Goal: Information Seeking & Learning: Find specific fact

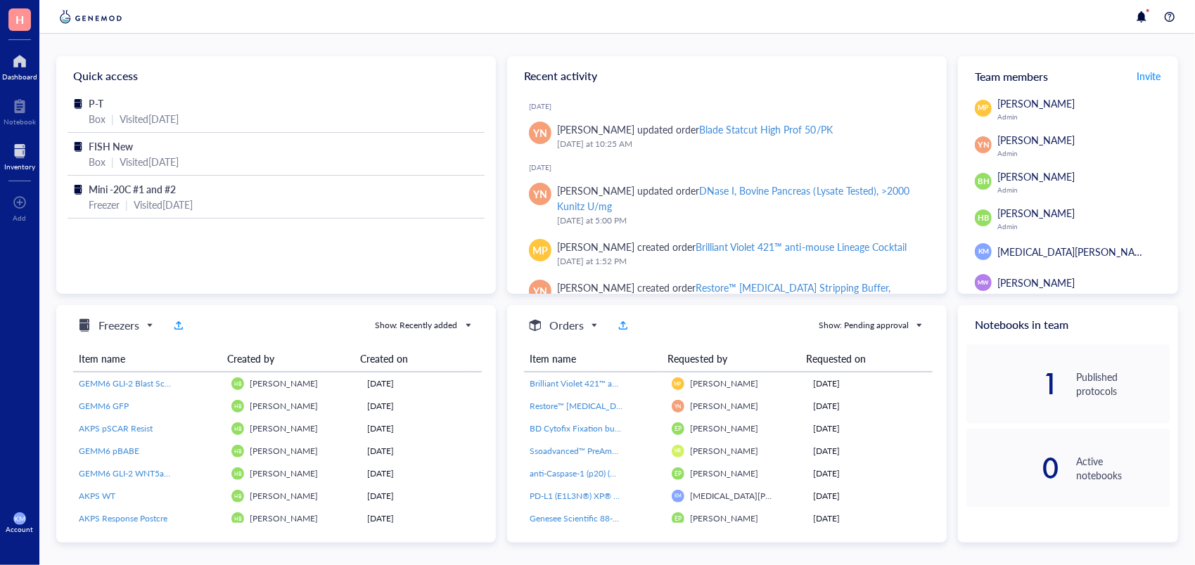
click at [8, 144] on div at bounding box center [19, 151] width 31 height 23
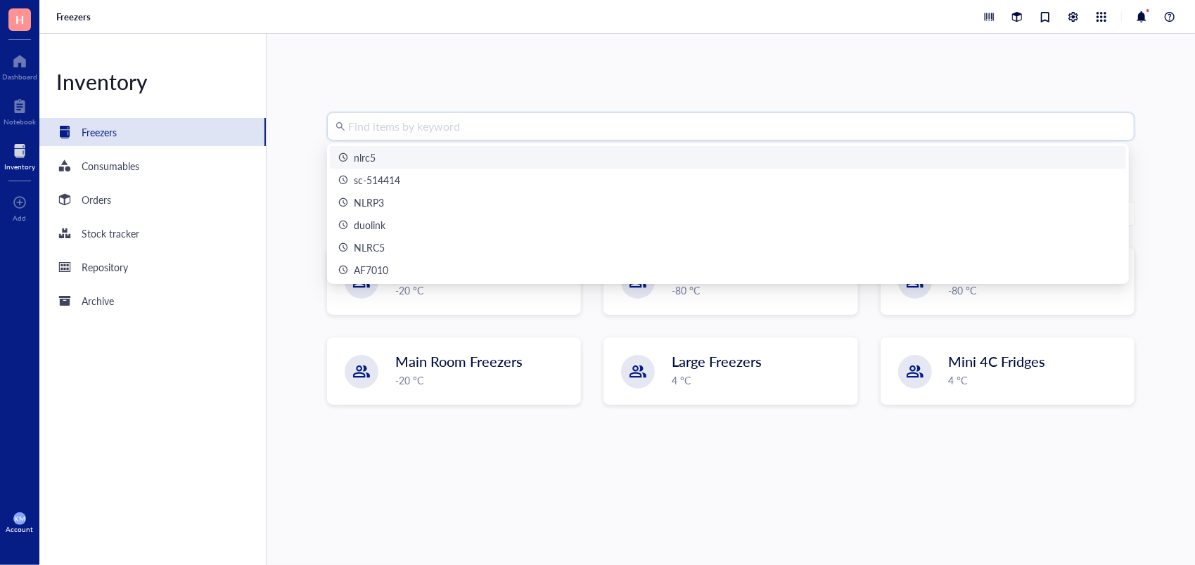
click at [390, 131] on input "search" at bounding box center [737, 126] width 778 height 27
click at [399, 163] on div "nlrc5" at bounding box center [727, 157] width 779 height 15
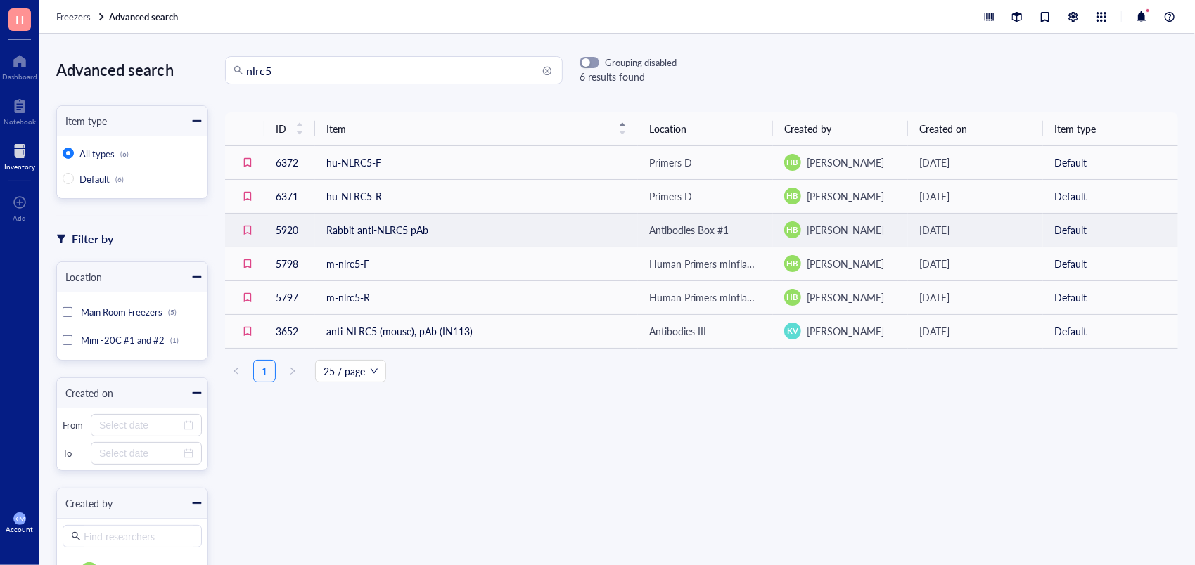
click at [376, 233] on td "Rabbit anti-NLRC5 pAb" at bounding box center [476, 230] width 323 height 34
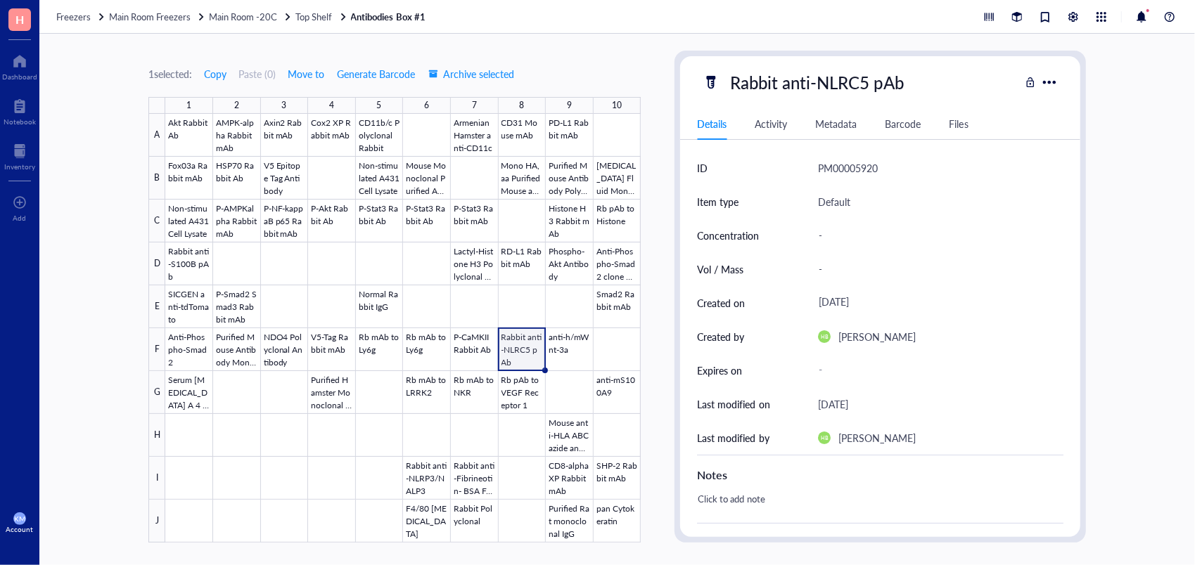
drag, startPoint x: 1074, startPoint y: 238, endPoint x: 1083, endPoint y: 312, distance: 74.4
click at [1083, 312] on div "Rabbit anti-NLRC5 pAb Details Activity Metadata Barcode Files ID PM00005920 Ite…" at bounding box center [879, 297] width 411 height 492
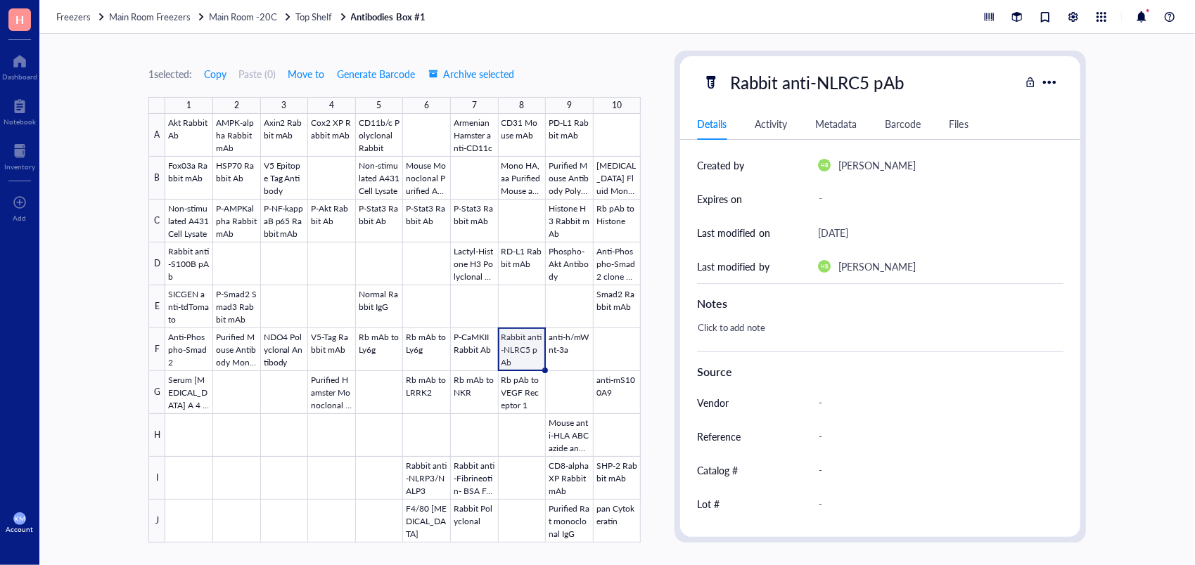
scroll to position [233, 0]
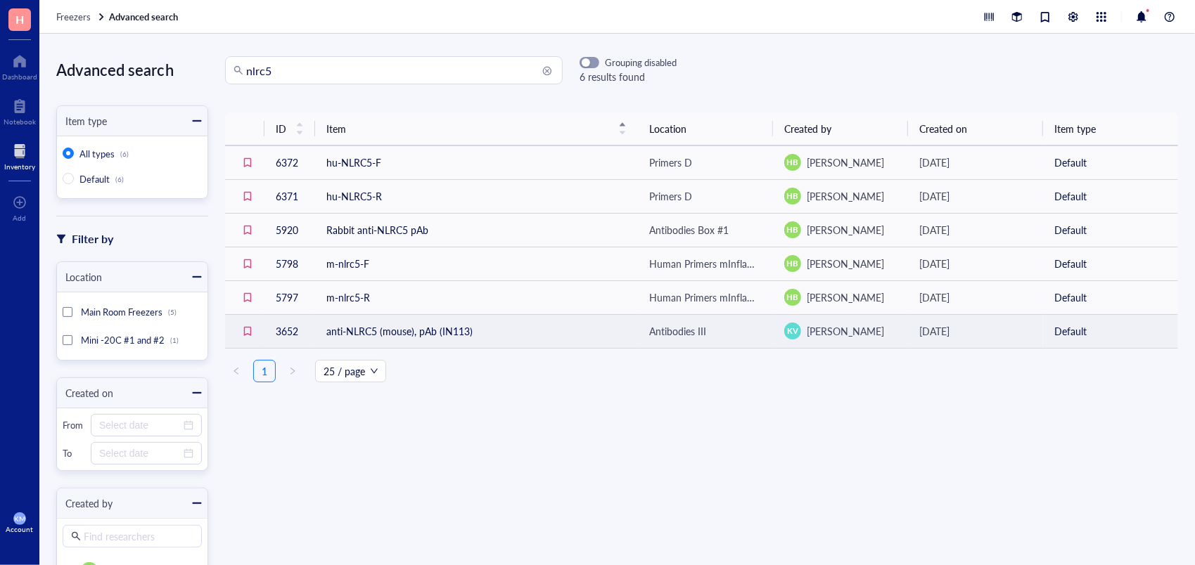
click at [406, 336] on td "anti-NLRC5 (mouse), pAb (IN113)" at bounding box center [476, 331] width 323 height 34
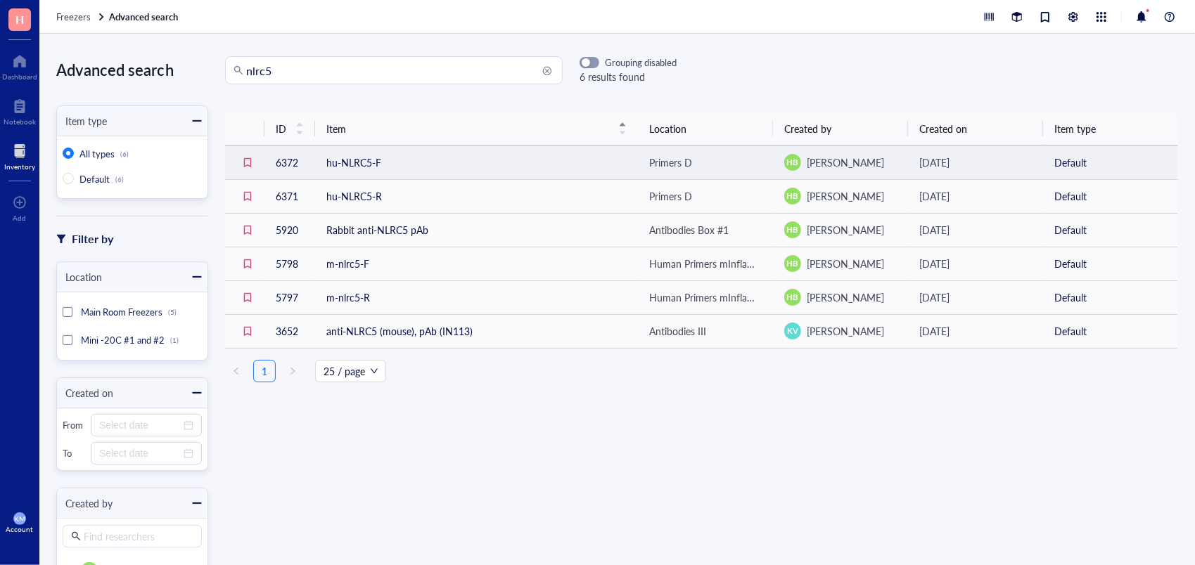
click at [351, 154] on td "hu-NLRC5-F" at bounding box center [476, 163] width 323 height 34
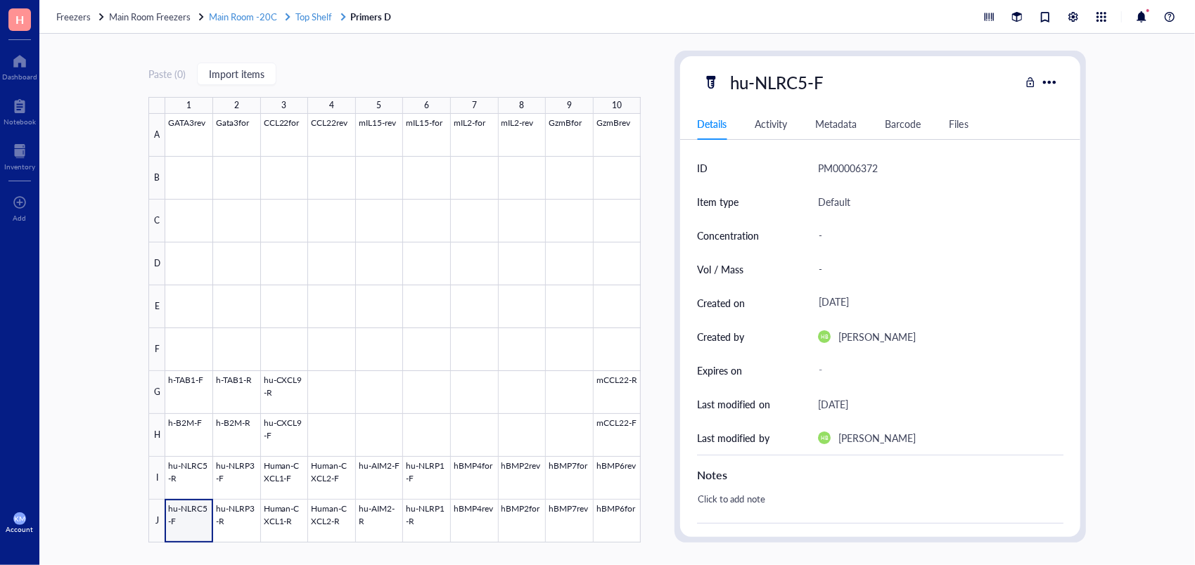
click at [245, 15] on span "Main Room -20C" at bounding box center [243, 16] width 68 height 13
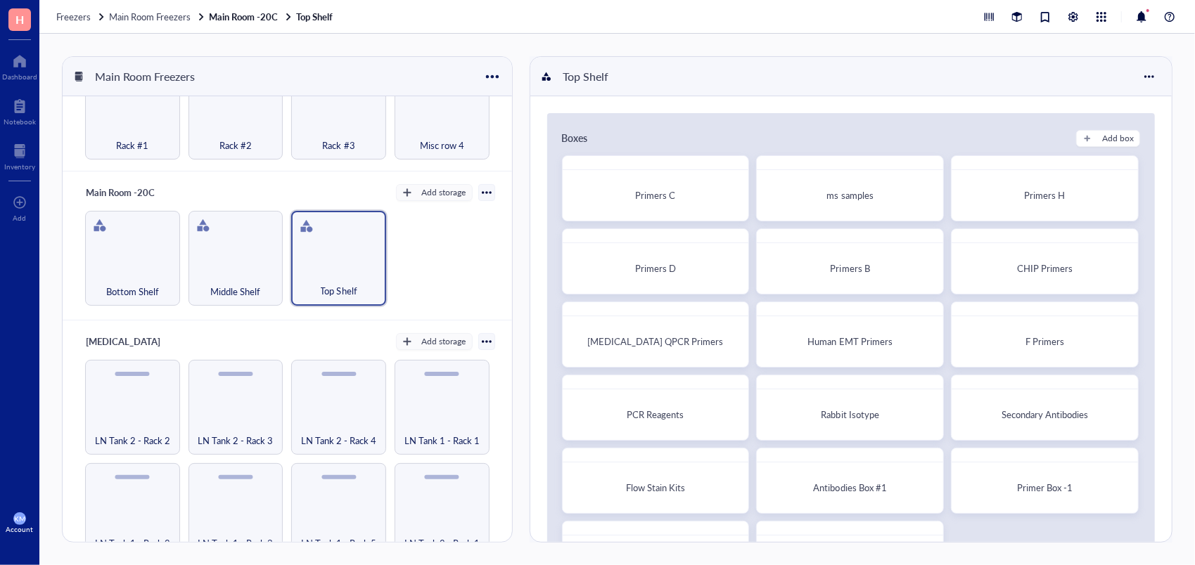
scroll to position [163, 0]
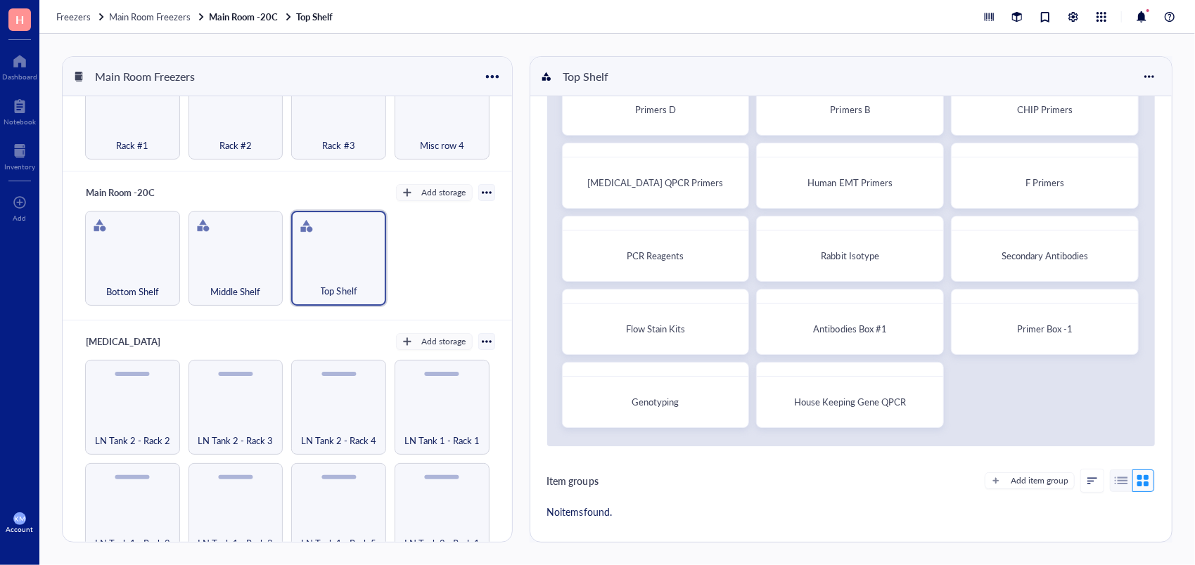
drag, startPoint x: 1158, startPoint y: 266, endPoint x: 1155, endPoint y: 256, distance: 10.2
click at [1155, 256] on div "Boxes Add box Primers C ms samples Primers H Primers D Primers B CHIP Primers […" at bounding box center [850, 239] width 641 height 605
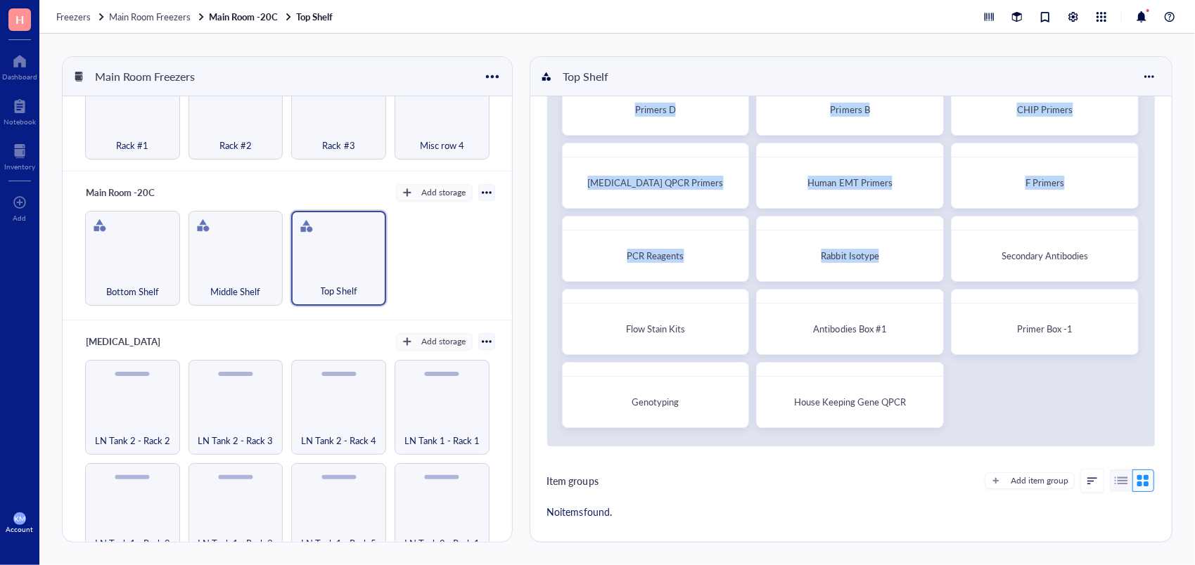
drag, startPoint x: 1155, startPoint y: 256, endPoint x: 1174, endPoint y: 253, distance: 19.2
click at [1174, 253] on div "Main Room Freezers Main 80C Bottom Row Add storage Rack #1 Rack #2 Rack #3 Rack…" at bounding box center [616, 300] width 1155 height 532
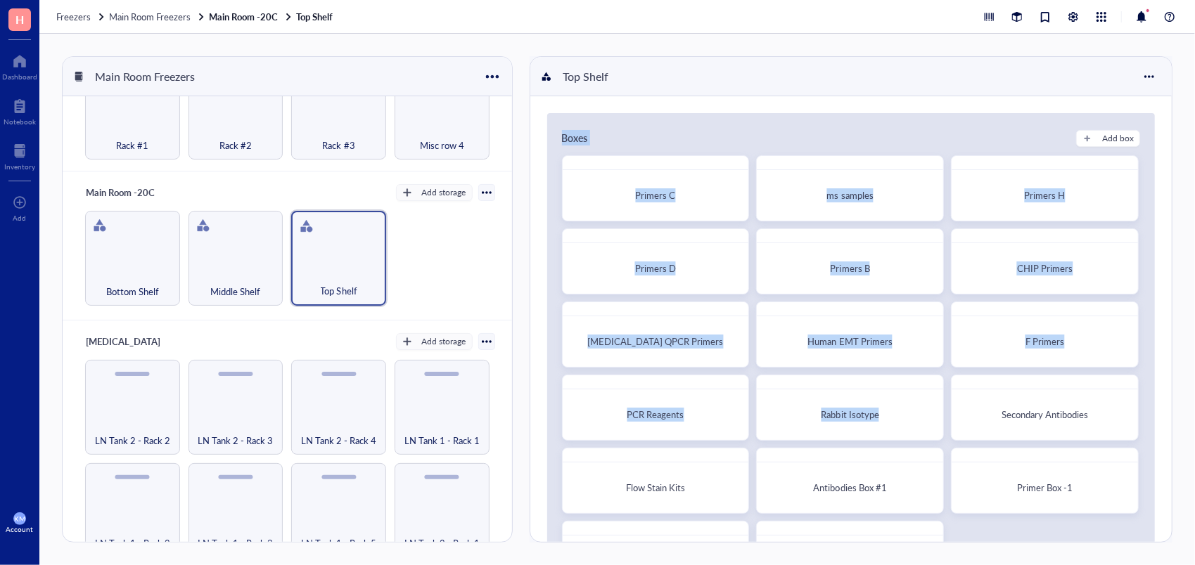
scroll to position [98, 0]
